Goal: Ask a question

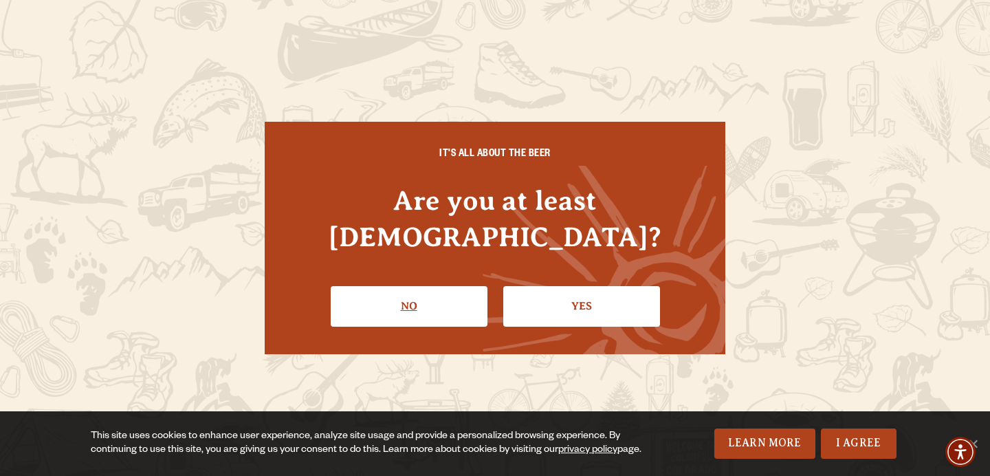
click at [406, 296] on link "No" at bounding box center [409, 306] width 157 height 40
click at [560, 286] on link "Yes" at bounding box center [581, 306] width 157 height 40
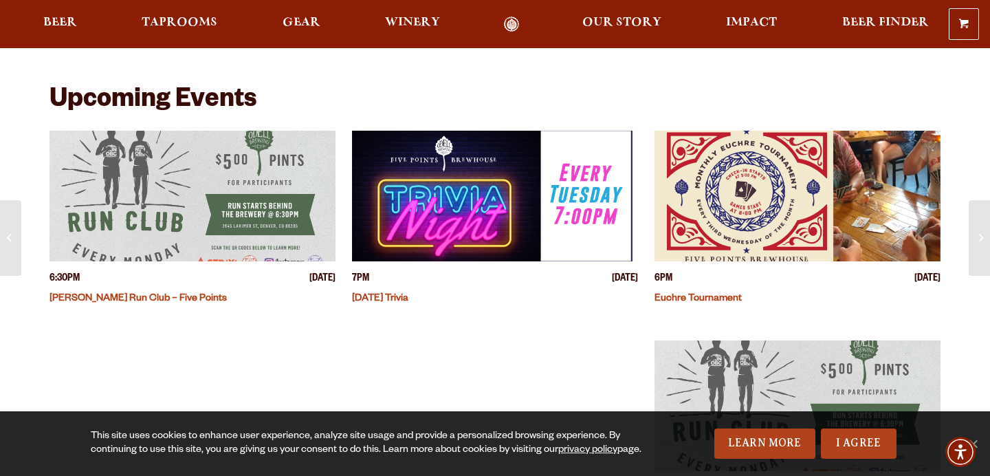
scroll to position [250, 0]
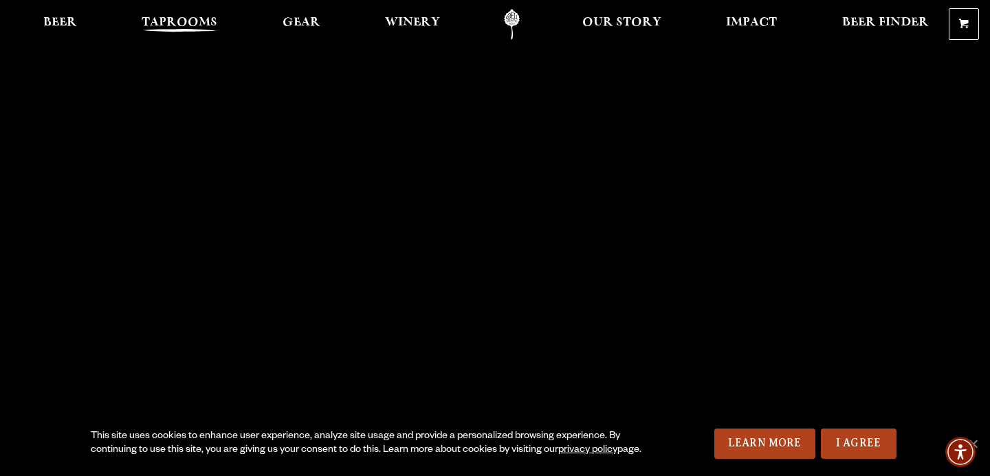
click at [193, 28] on span "Taprooms" at bounding box center [180, 22] width 76 height 11
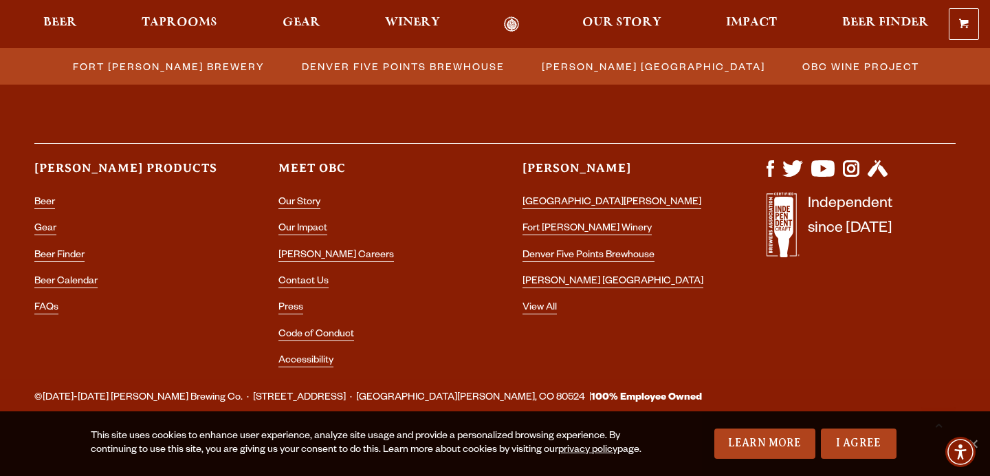
scroll to position [1658, 0]
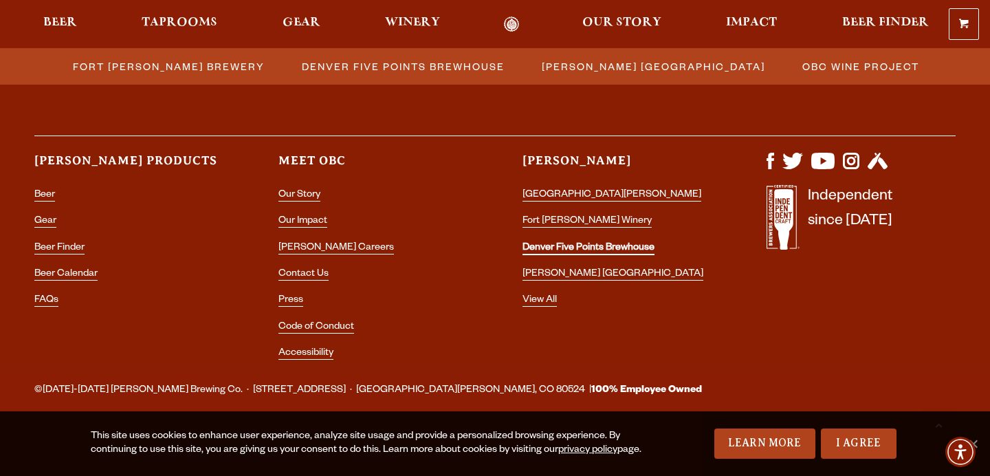
click at [568, 246] on link "Denver Five Points Brewhouse" at bounding box center [589, 249] width 132 height 12
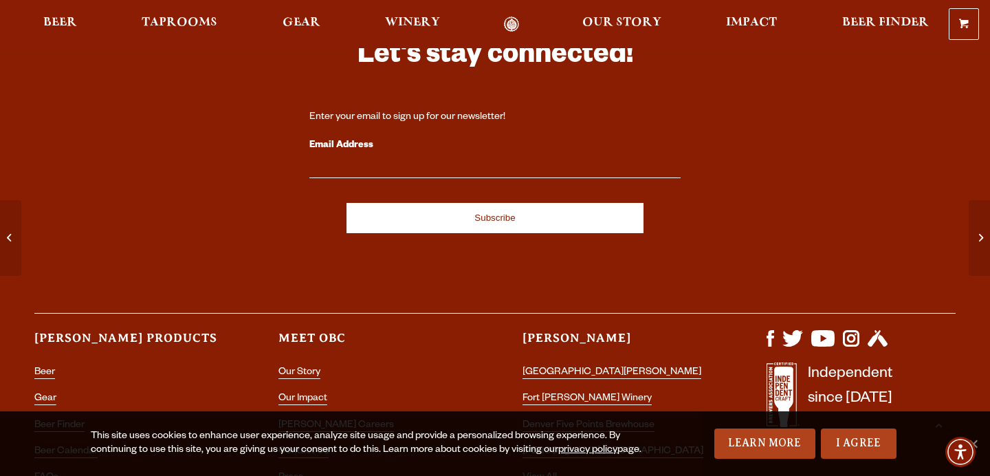
scroll to position [4524, 0]
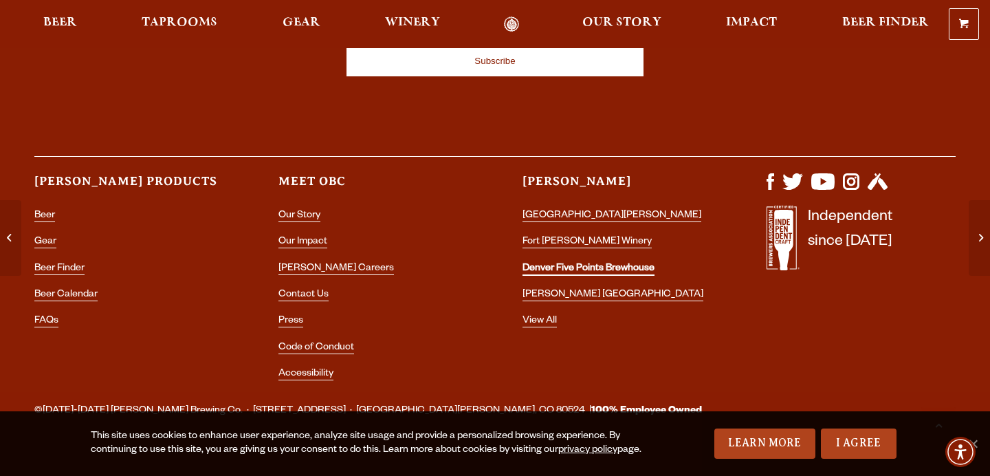
click at [602, 263] on link "Denver Five Points Brewhouse" at bounding box center [589, 269] width 132 height 12
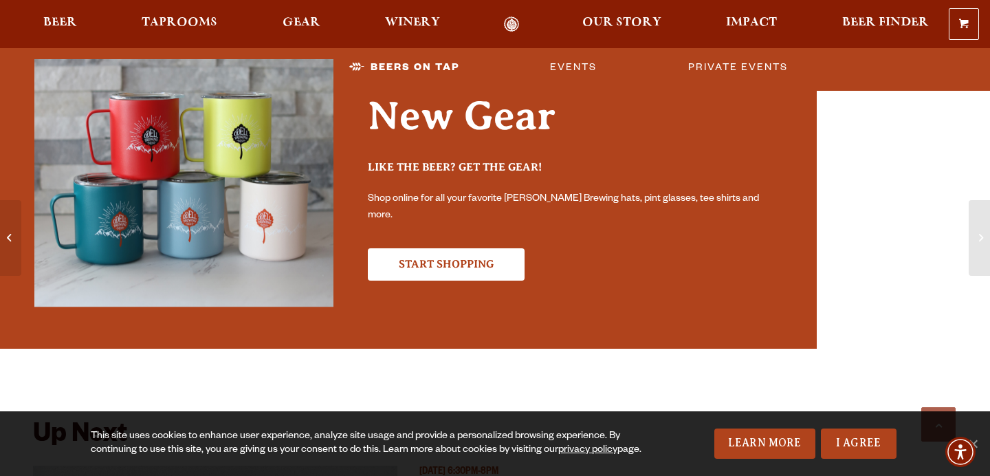
scroll to position [3153, 0]
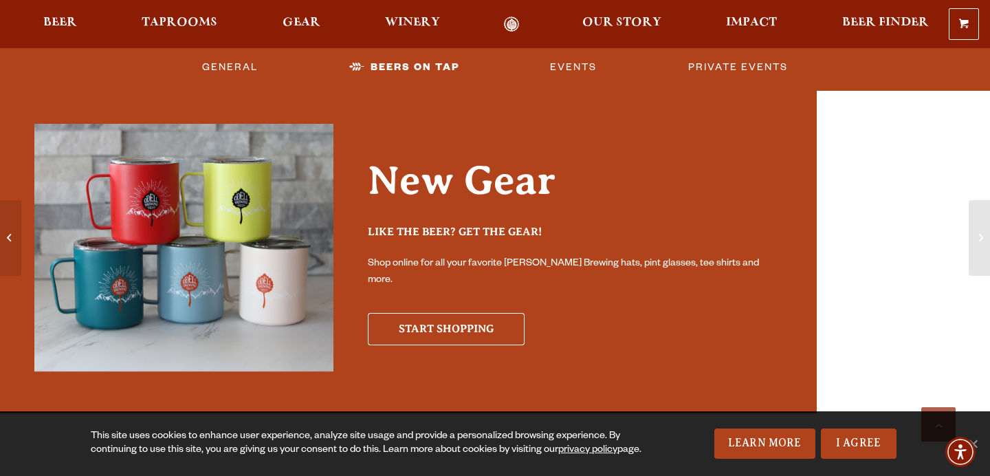
click at [456, 331] on link "Start Shopping" at bounding box center [446, 329] width 157 height 32
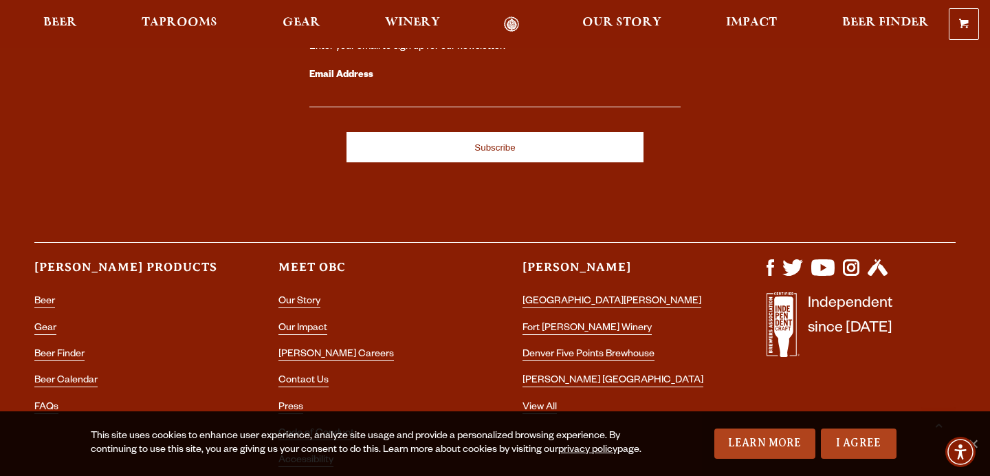
scroll to position [992, 0]
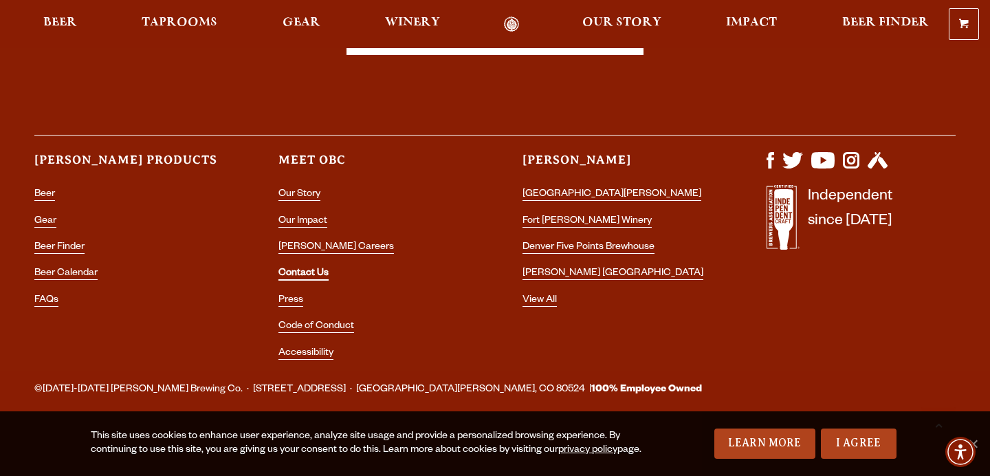
click at [304, 277] on link "Contact Us" at bounding box center [303, 274] width 50 height 12
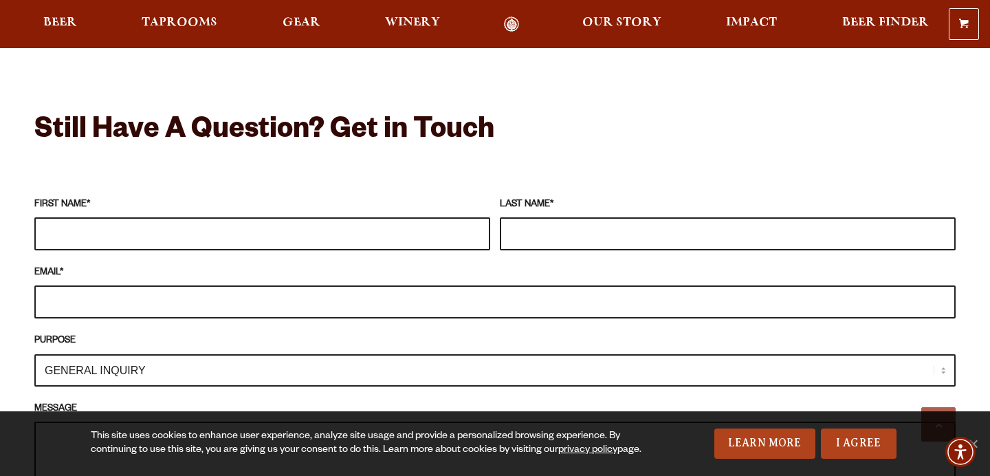
scroll to position [1214, 0]
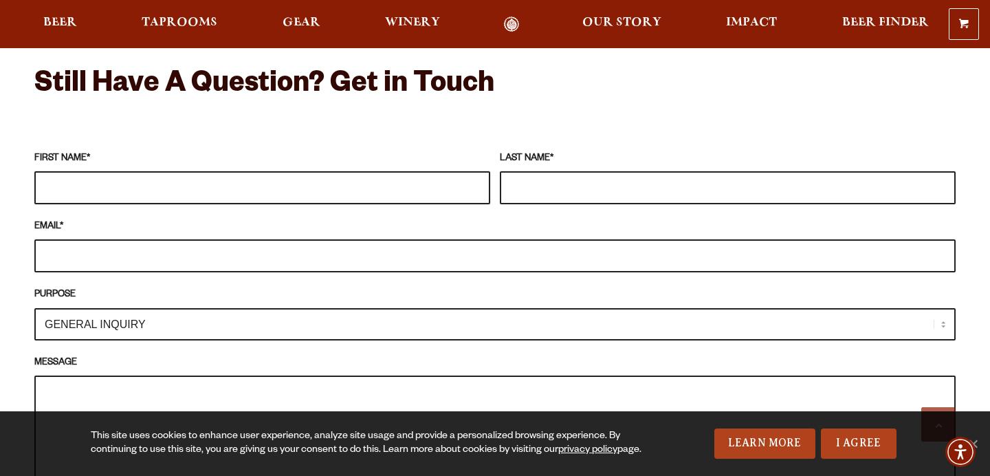
click at [338, 171] on input "FIRST NAME *" at bounding box center [262, 187] width 456 height 33
type input "[PERSON_NAME]"
click at [215, 239] on input "EMAIL *" at bounding box center [494, 255] width 921 height 33
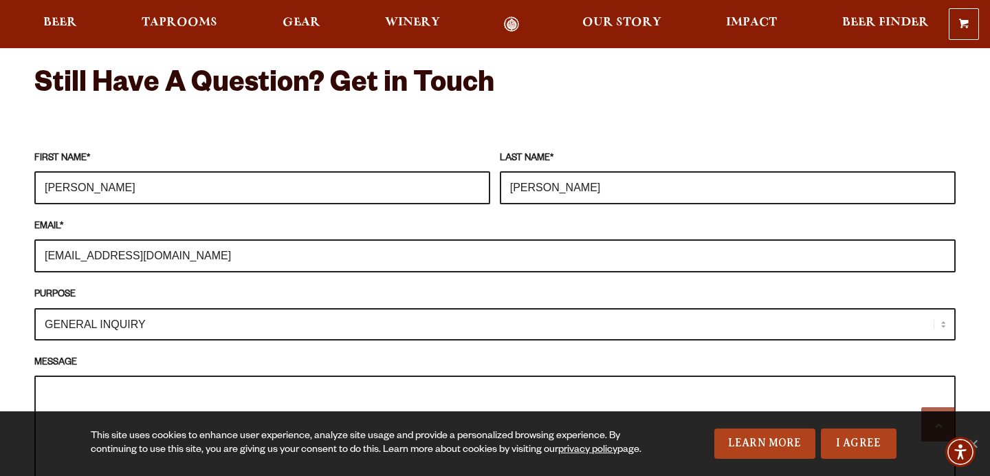
type input "hannah@districtroots.com"
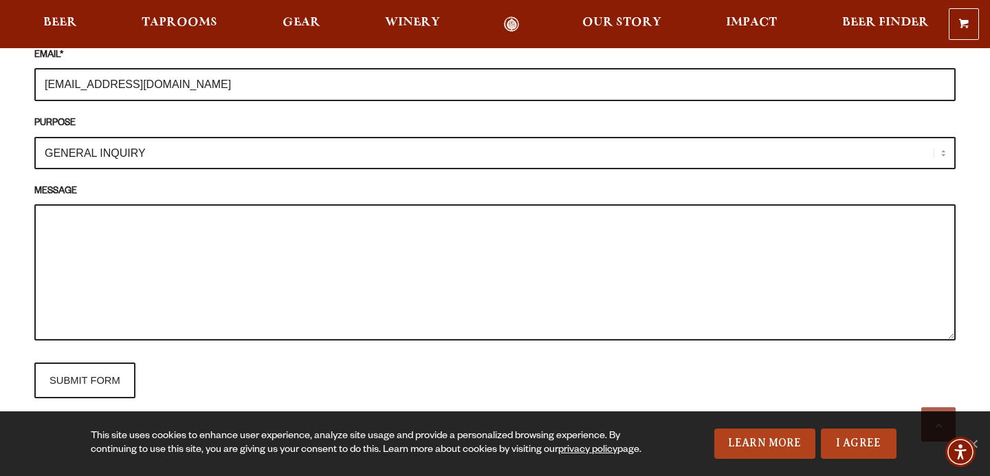
scroll to position [1404, 0]
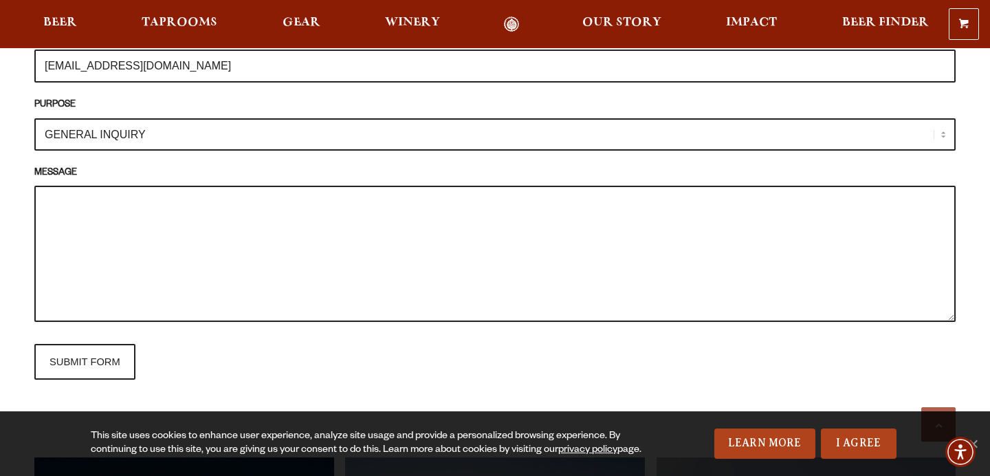
click at [180, 227] on textarea "MESSAGE" at bounding box center [494, 254] width 921 height 136
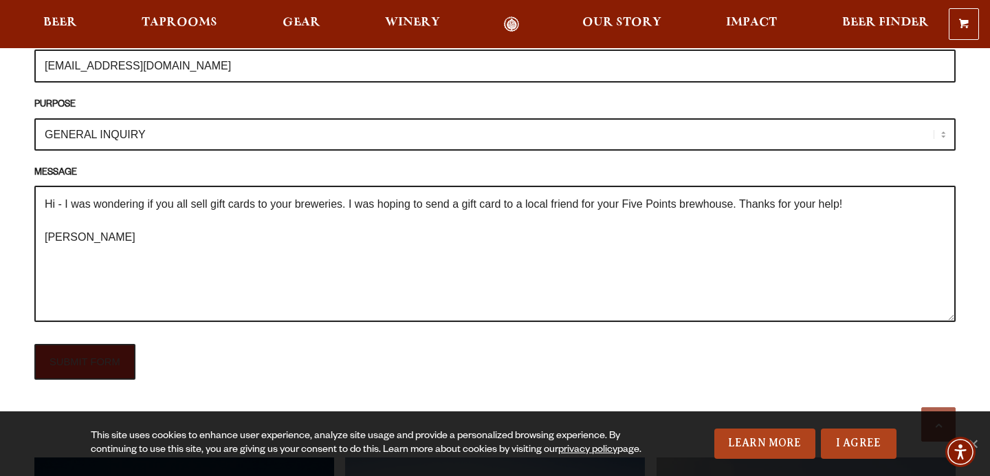
type textarea "Hi - I was wondering if you all sell gift cards to your breweries. I was hoping…"
click at [82, 344] on input "SUBMIT FORM" at bounding box center [84, 362] width 101 height 36
type input "Sending"
